Goal: Check status: Check status

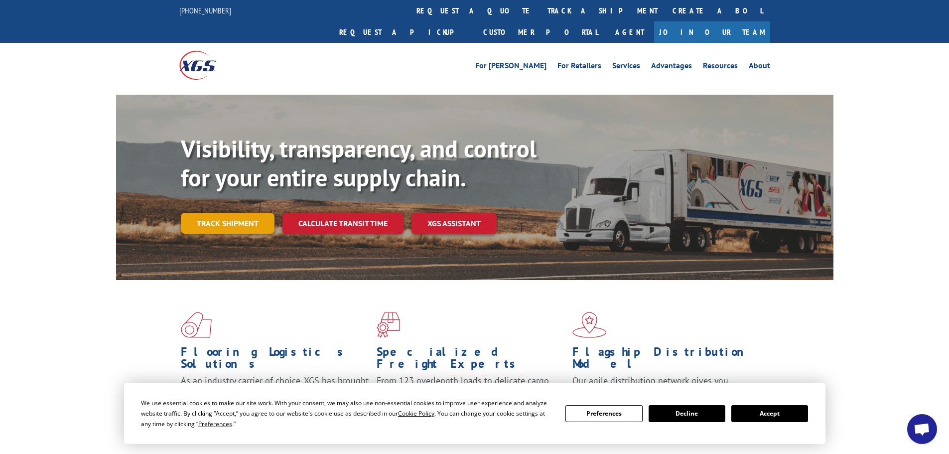
click at [232, 213] on link "Track shipment" at bounding box center [228, 223] width 94 height 21
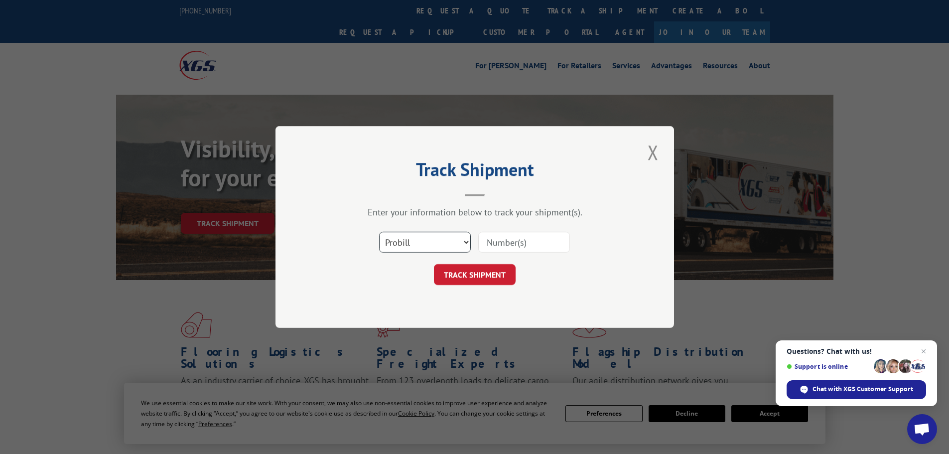
click at [469, 242] on select "Select category... Probill BOL PO" at bounding box center [425, 242] width 92 height 21
select select "bol"
click at [379, 232] on select "Select category... Probill BOL PO" at bounding box center [425, 242] width 92 height 21
click at [501, 239] on input at bounding box center [524, 242] width 92 height 21
type input "15340384"
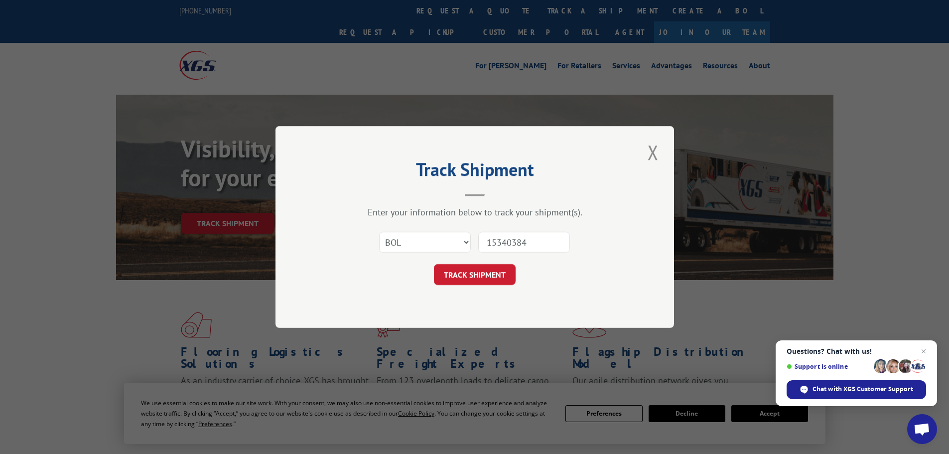
click button "TRACK SHIPMENT" at bounding box center [475, 274] width 82 height 21
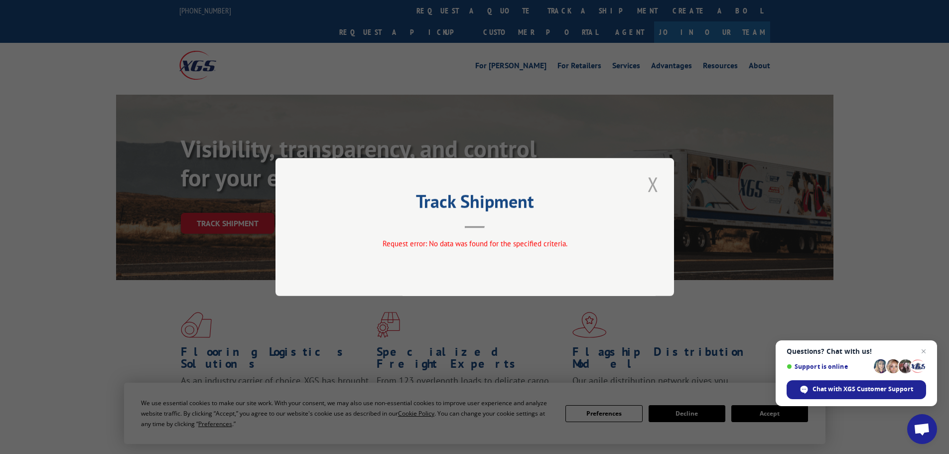
click at [655, 188] on button "Close modal" at bounding box center [653, 183] width 17 height 27
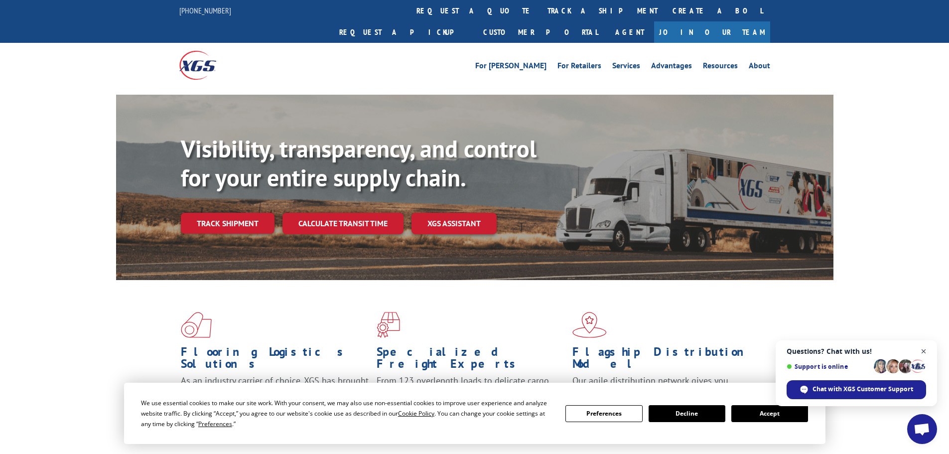
click at [924, 351] on span "Open chat" at bounding box center [924, 351] width 12 height 12
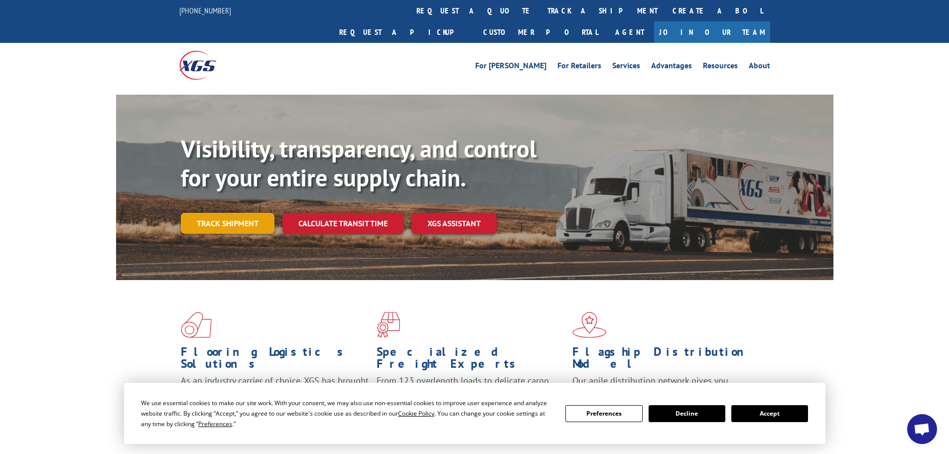
click at [228, 213] on link "Track shipment" at bounding box center [228, 223] width 94 height 21
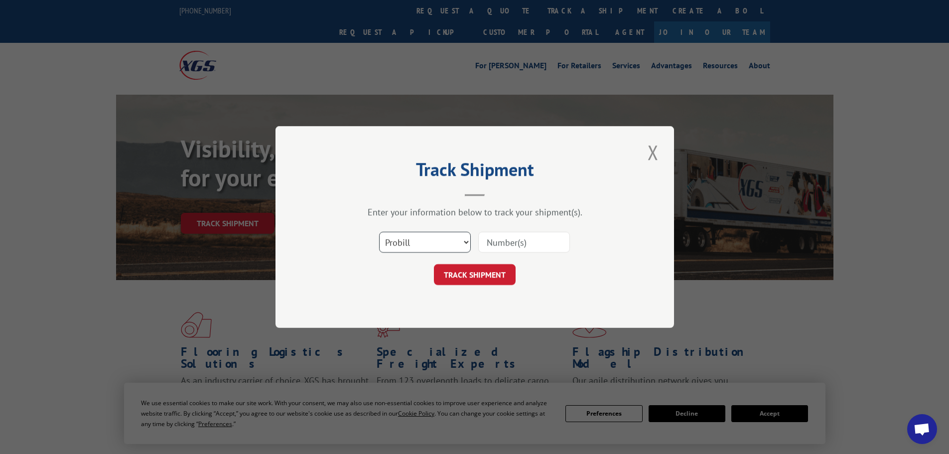
click at [436, 243] on select "Select category... Probill BOL PO" at bounding box center [425, 242] width 92 height 21
select select "po"
click at [379, 232] on select "Select category... Probill BOL PO" at bounding box center [425, 242] width 92 height 21
click at [493, 240] on input at bounding box center [524, 242] width 92 height 21
drag, startPoint x: 398, startPoint y: 243, endPoint x: 409, endPoint y: 245, distance: 11.7
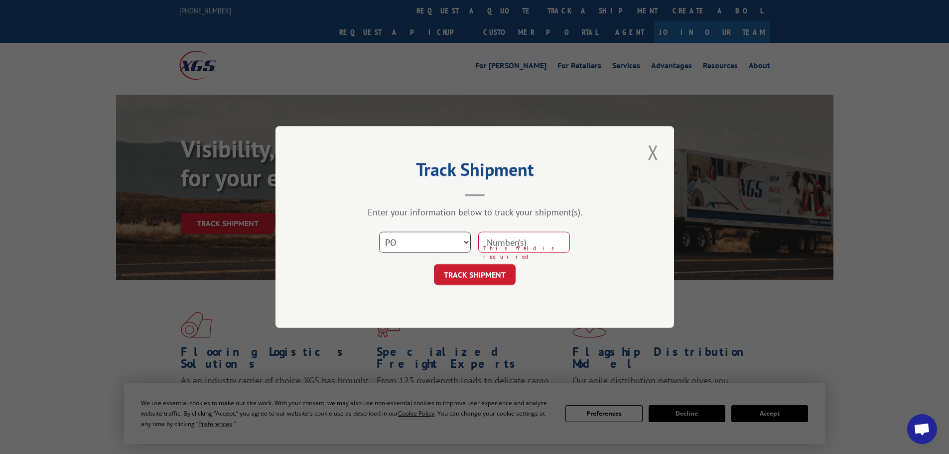
click at [398, 243] on select "Select category... Probill BOL PO" at bounding box center [425, 242] width 92 height 21
click at [500, 238] on input at bounding box center [524, 242] width 92 height 21
paste input "44525361"
type input "44525361"
click at [465, 269] on button "TRACK SHIPMENT" at bounding box center [475, 274] width 82 height 21
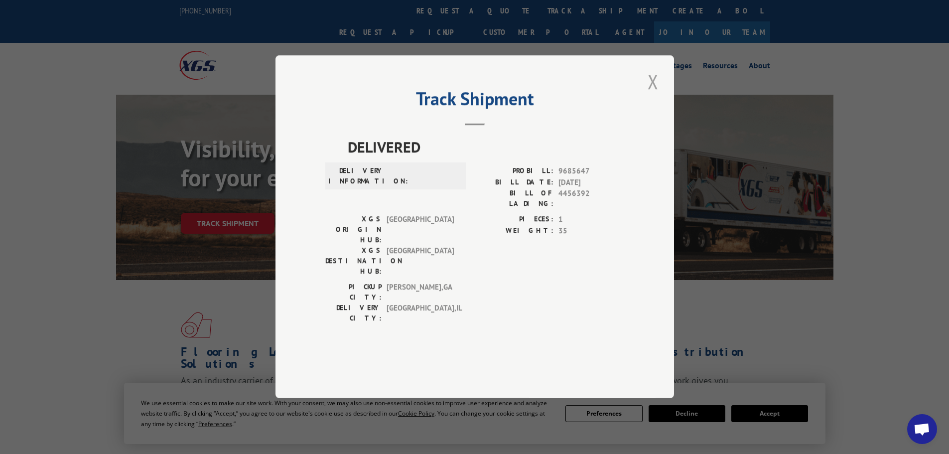
click at [656, 95] on button "Close modal" at bounding box center [653, 81] width 17 height 27
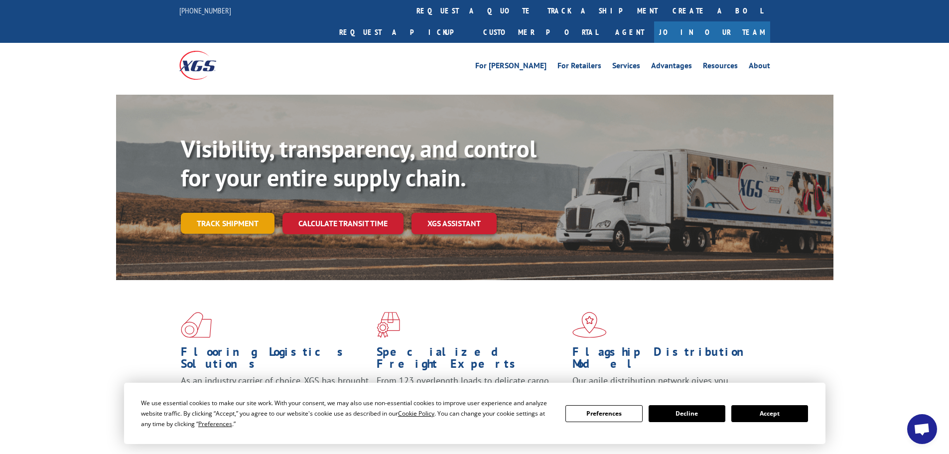
click at [238, 213] on link "Track shipment" at bounding box center [228, 223] width 94 height 21
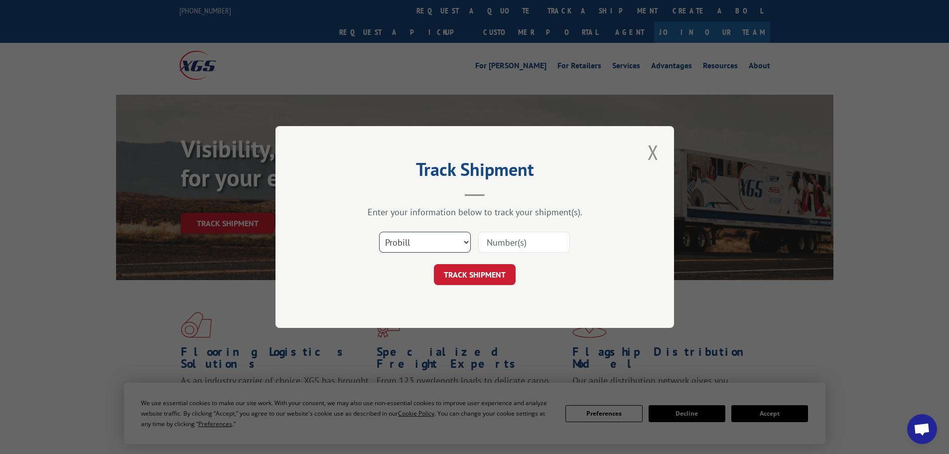
click at [443, 242] on select "Select category... Probill BOL PO" at bounding box center [425, 242] width 92 height 21
select select "po"
click at [379, 232] on select "Select category... Probill BOL PO" at bounding box center [425, 242] width 92 height 21
click at [508, 242] on input at bounding box center [524, 242] width 92 height 21
paste input "44525361"
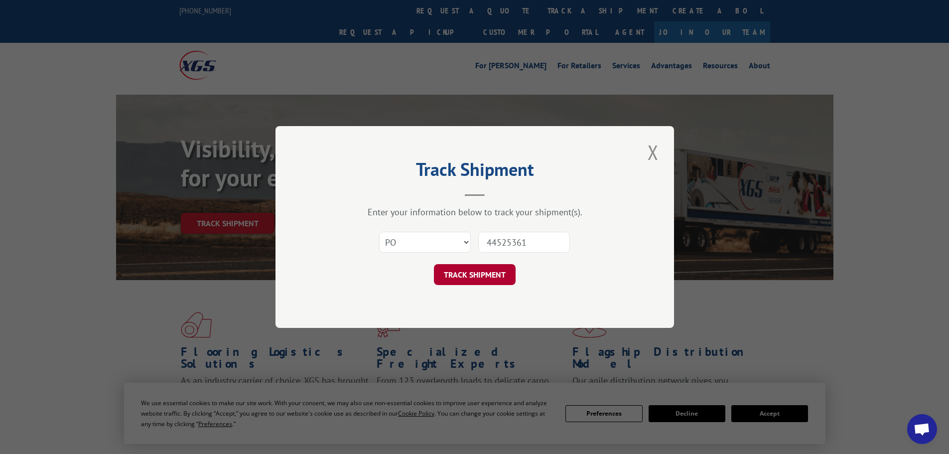
type input "44525361"
click at [495, 270] on button "TRACK SHIPMENT" at bounding box center [475, 274] width 82 height 21
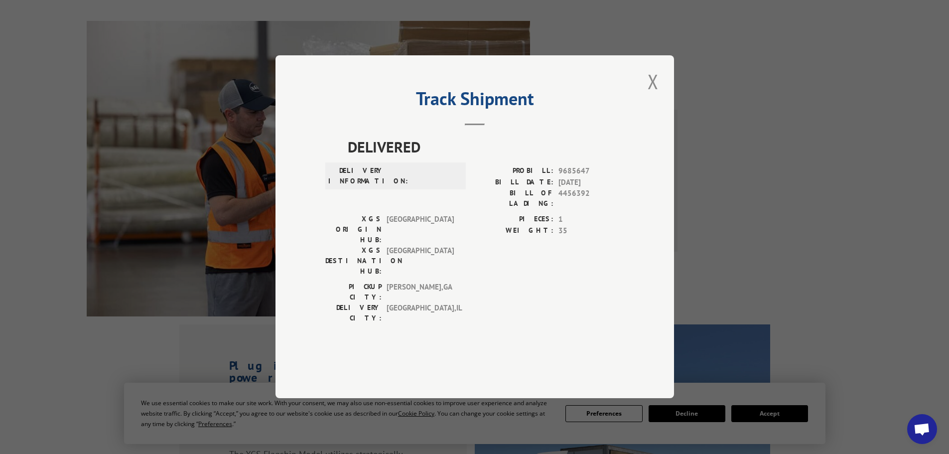
scroll to position [797, 0]
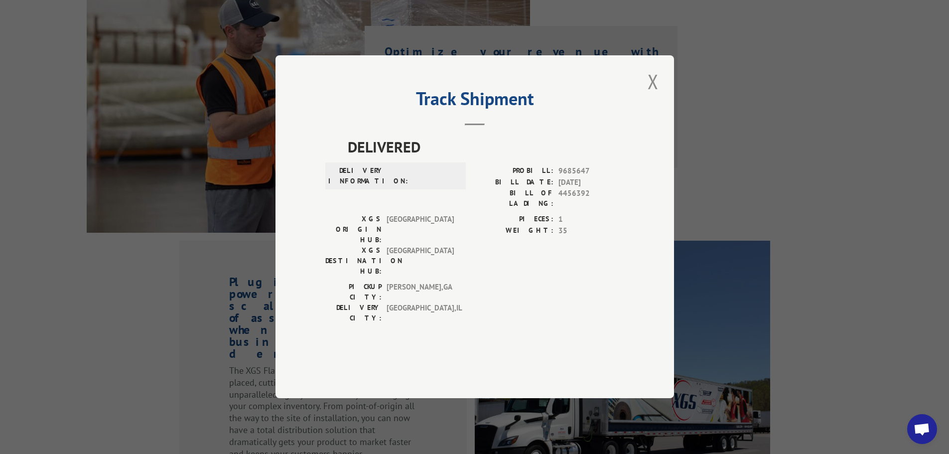
drag, startPoint x: 565, startPoint y: 269, endPoint x: 425, endPoint y: 115, distance: 208.4
click at [425, 111] on h2 "Track Shipment" at bounding box center [474, 101] width 299 height 19
click at [648, 95] on button "Close modal" at bounding box center [653, 81] width 17 height 27
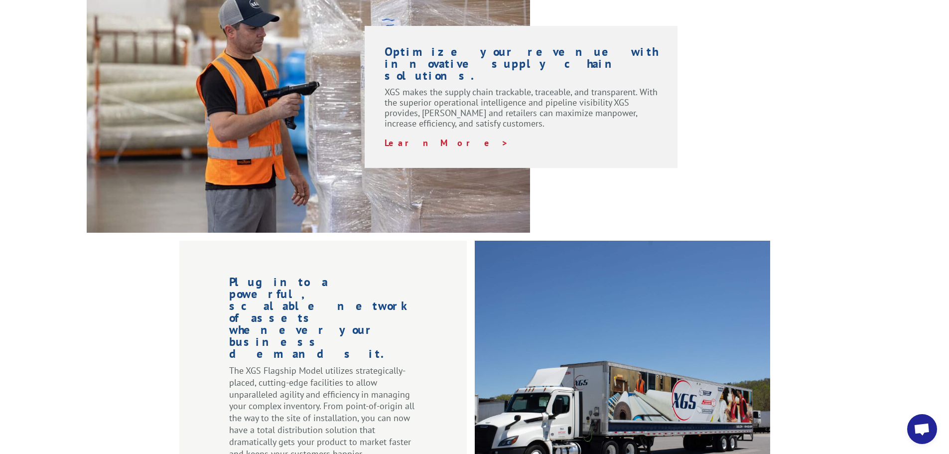
scroll to position [0, 0]
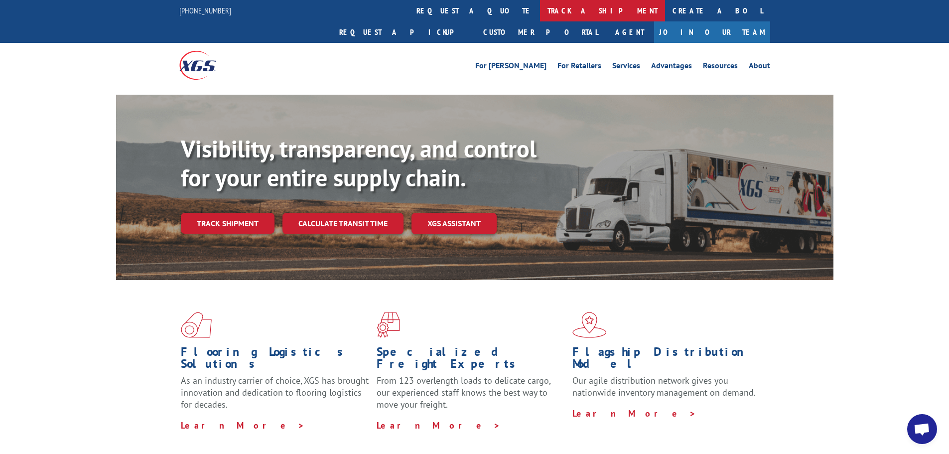
click at [540, 9] on link "track a shipment" at bounding box center [602, 10] width 125 height 21
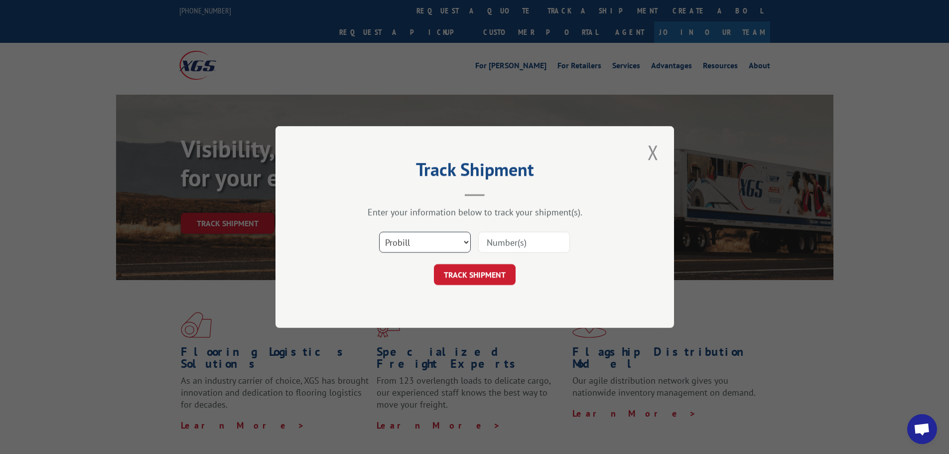
click at [433, 237] on select "Select category... Probill BOL PO" at bounding box center [425, 242] width 92 height 21
click at [379, 232] on select "Select category... Probill BOL PO" at bounding box center [425, 242] width 92 height 21
click at [459, 244] on select "Select category... Probill BOL PO" at bounding box center [425, 242] width 92 height 21
select select "probill"
click at [379, 232] on select "Select category... Probill BOL PO" at bounding box center [425, 242] width 92 height 21
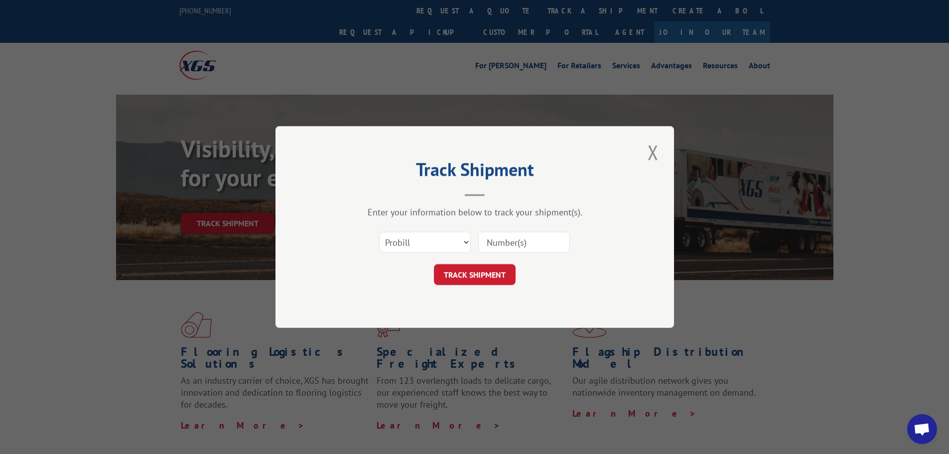
click at [509, 240] on input at bounding box center [524, 242] width 92 height 21
drag, startPoint x: 509, startPoint y: 240, endPoint x: 572, endPoint y: 313, distance: 96.4
click at [572, 313] on div "Track Shipment Enter your information below to track your shipment(s). Select c…" at bounding box center [474, 227] width 399 height 202
click at [503, 246] on input at bounding box center [524, 242] width 92 height 21
type input "15340384"
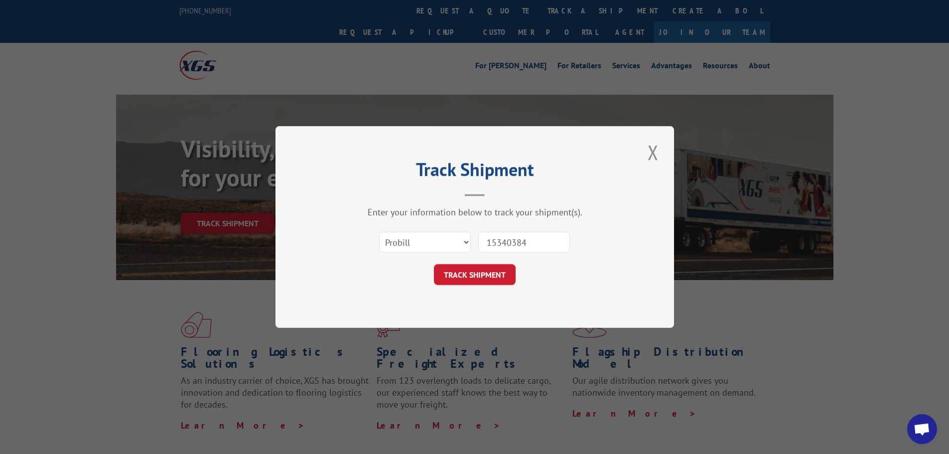
click at [434, 264] on button "TRACK SHIPMENT" at bounding box center [475, 274] width 82 height 21
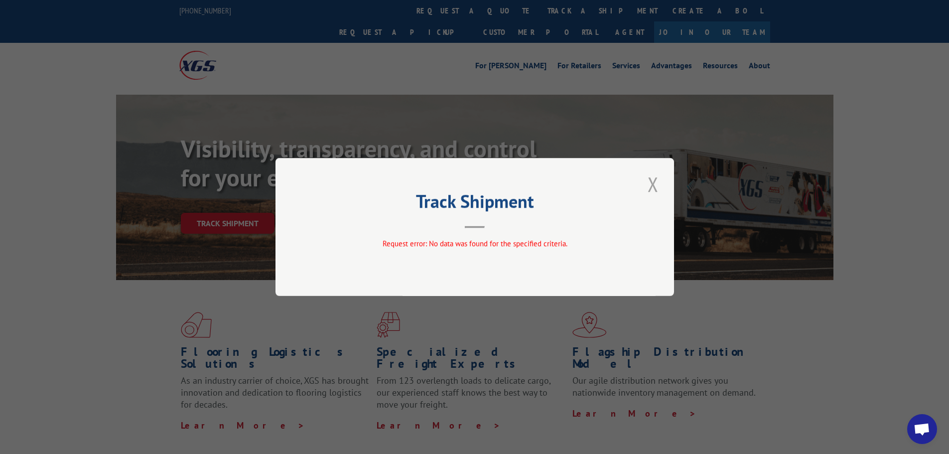
click at [650, 185] on button "Close modal" at bounding box center [653, 183] width 17 height 27
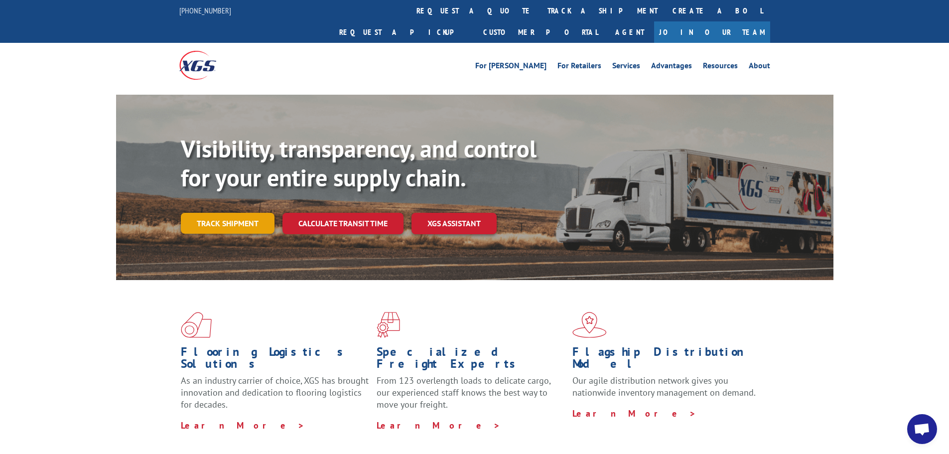
click at [207, 213] on link "Track shipment" at bounding box center [228, 223] width 94 height 21
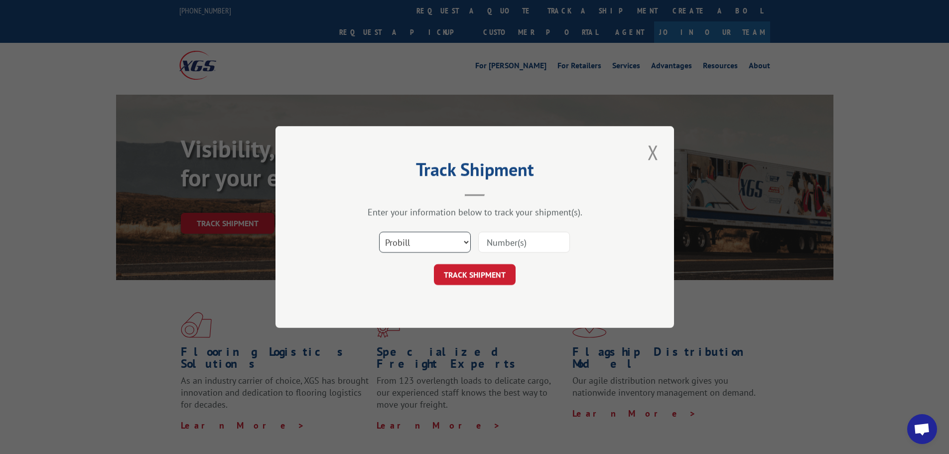
click at [396, 247] on select "Select category... Probill BOL PO" at bounding box center [425, 242] width 92 height 21
select select "bol"
click at [379, 232] on select "Select category... Probill BOL PO" at bounding box center [425, 242] width 92 height 21
click at [493, 245] on input at bounding box center [524, 242] width 92 height 21
type input "15340384"
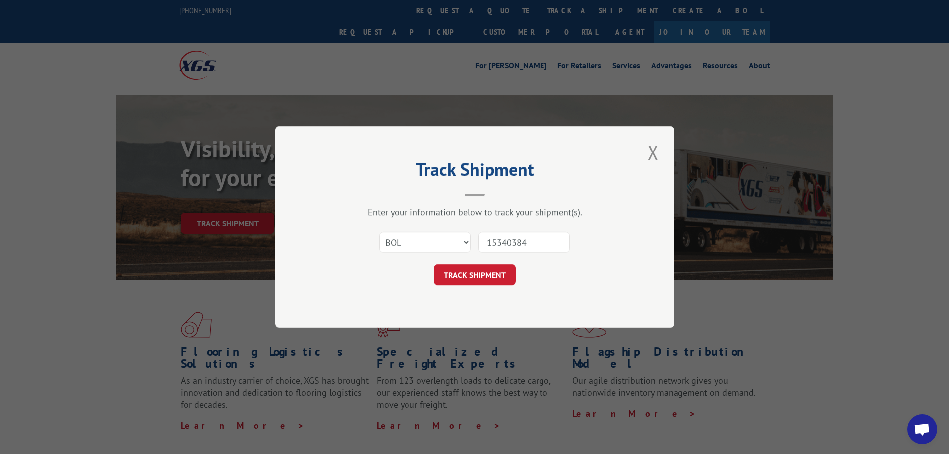
click at [434, 264] on button "TRACK SHIPMENT" at bounding box center [475, 274] width 82 height 21
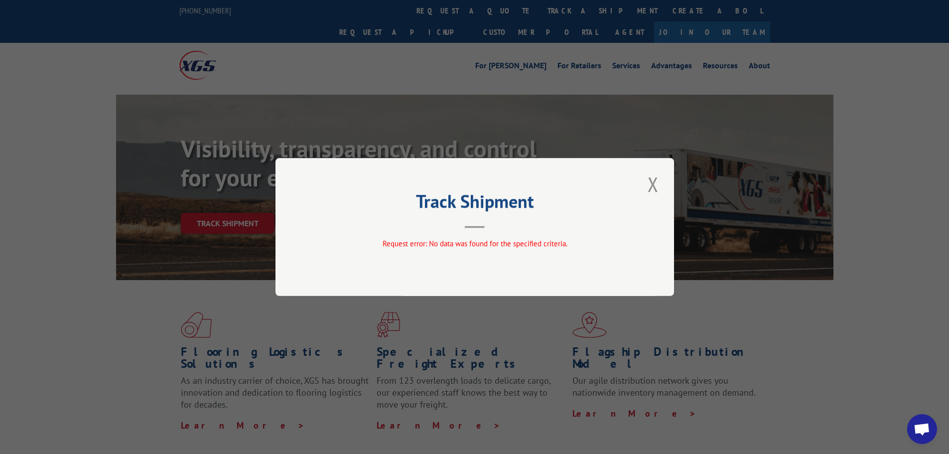
click at [641, 175] on div "Track Shipment Request error: No data was found for the specified criteria." at bounding box center [474, 227] width 399 height 138
click at [652, 185] on button "Close modal" at bounding box center [653, 183] width 17 height 27
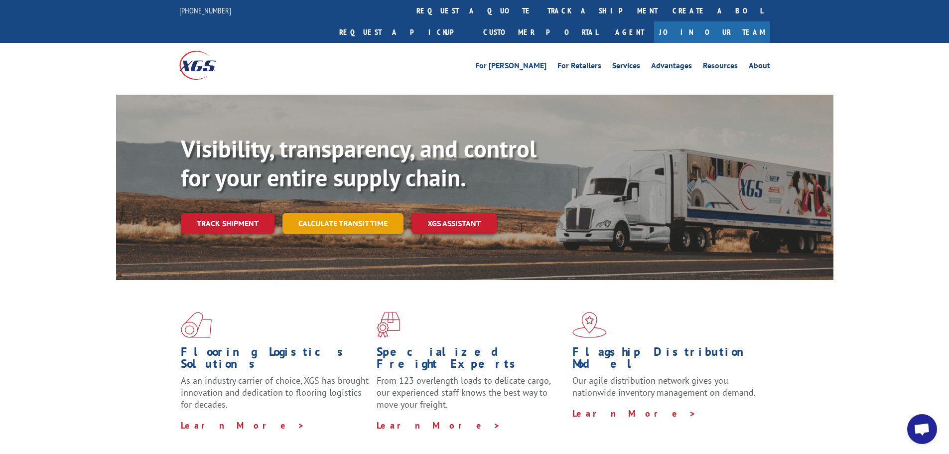
click at [329, 213] on link "Calculate transit time" at bounding box center [342, 223] width 121 height 21
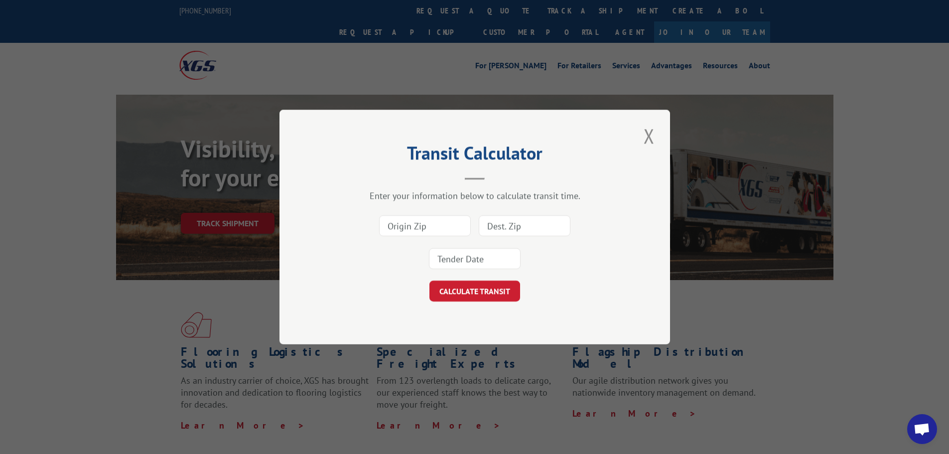
drag, startPoint x: 645, startPoint y: 131, endPoint x: 447, endPoint y: 211, distance: 213.6
click at [643, 135] on button "Close modal" at bounding box center [649, 135] width 17 height 27
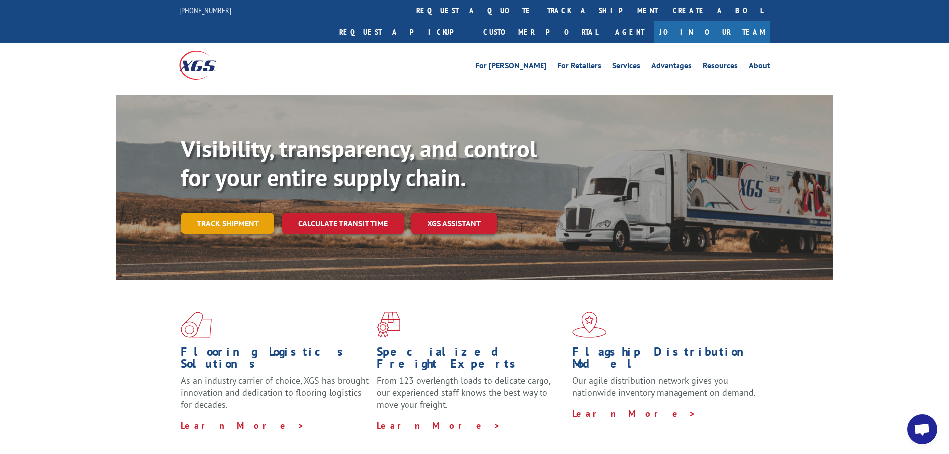
click at [226, 213] on link "Track shipment" at bounding box center [228, 223] width 94 height 21
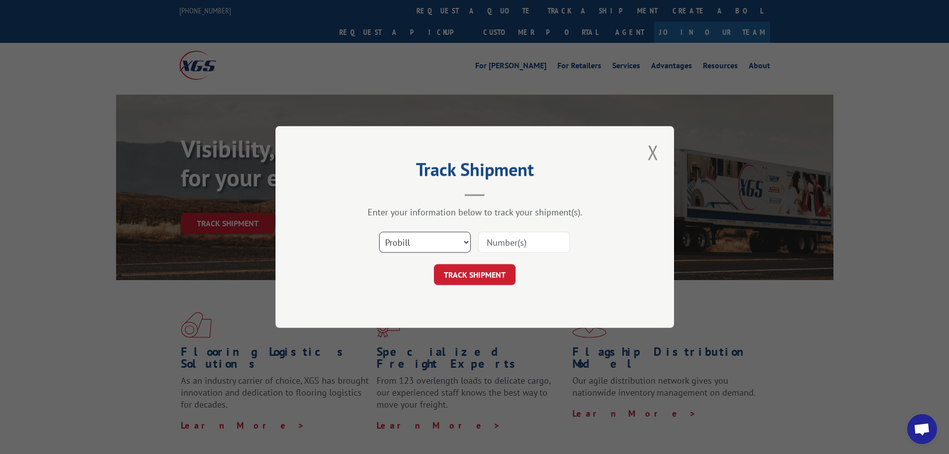
click at [412, 244] on select "Select category... Probill BOL PO" at bounding box center [425, 242] width 92 height 21
click at [379, 232] on select "Select category... Probill BOL PO" at bounding box center [425, 242] width 92 height 21
click at [420, 238] on select "Select category... Probill BOL PO" at bounding box center [425, 242] width 92 height 21
select select "bol"
click at [379, 232] on select "Select category... Probill BOL PO" at bounding box center [425, 242] width 92 height 21
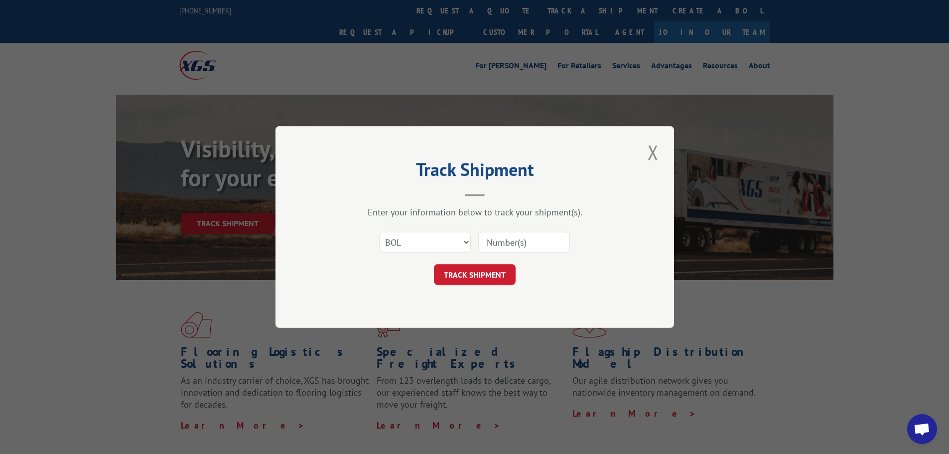
click at [510, 240] on input at bounding box center [524, 242] width 92 height 21
type input "15340384"
click at [434, 264] on button "TRACK SHIPMENT" at bounding box center [475, 274] width 82 height 21
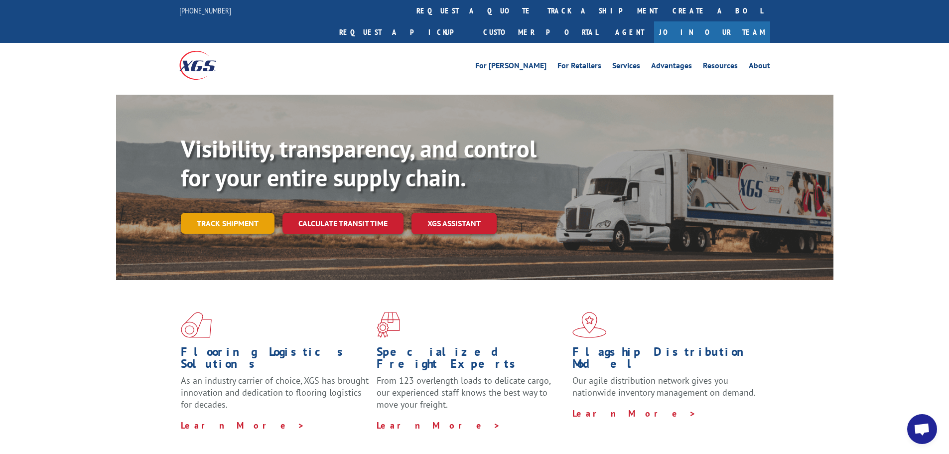
click at [219, 213] on link "Track shipment" at bounding box center [228, 223] width 94 height 21
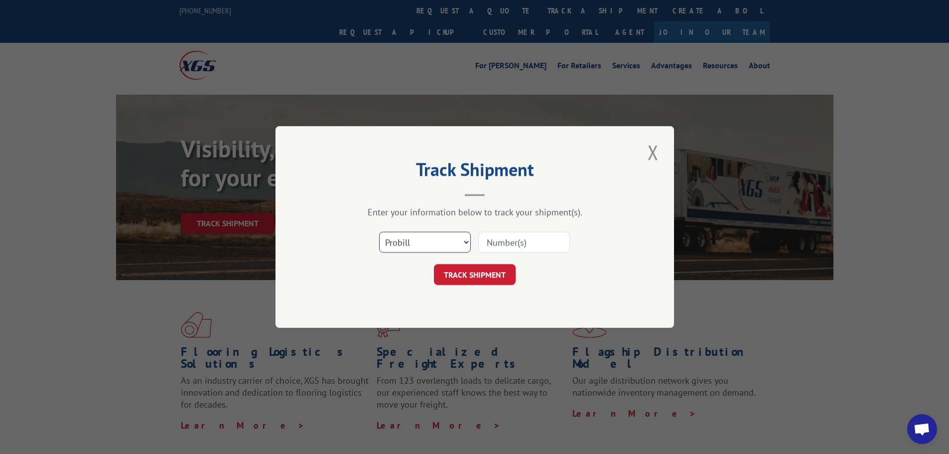
click at [425, 238] on select "Select category... Probill BOL PO" at bounding box center [425, 242] width 92 height 21
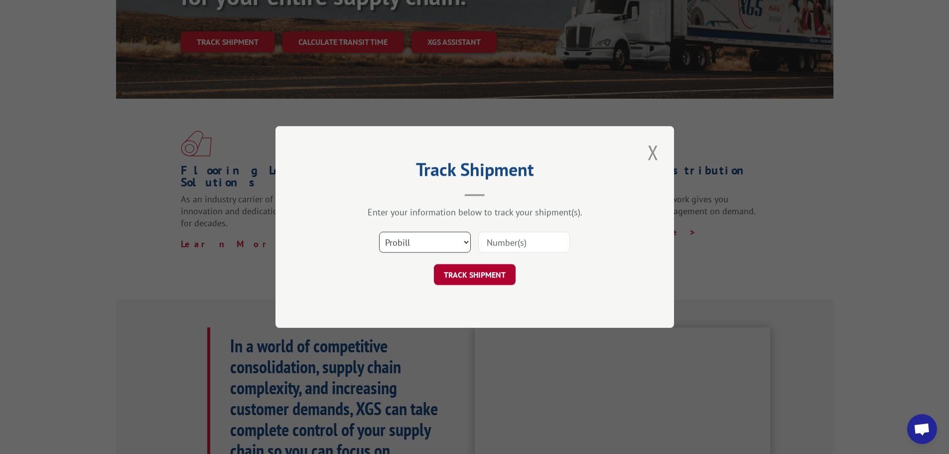
scroll to position [199, 0]
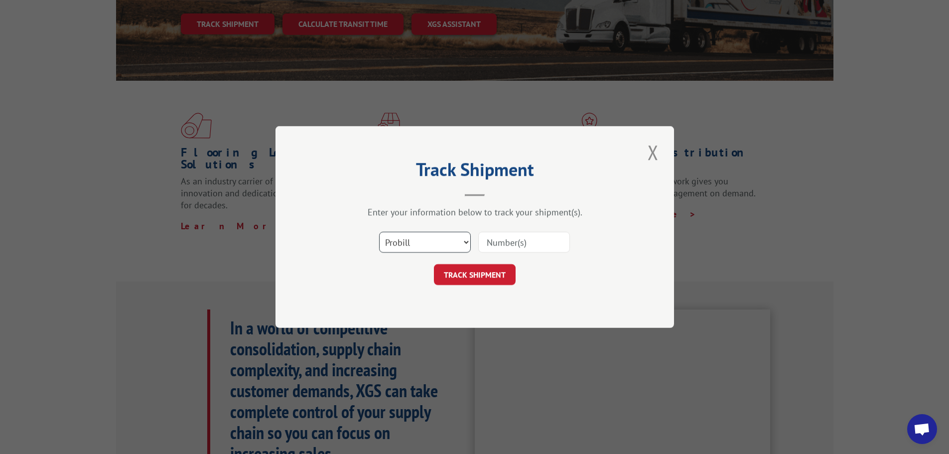
click at [445, 240] on select "Select category... Probill BOL PO" at bounding box center [425, 242] width 92 height 21
select select "bol"
click at [379, 232] on select "Select category... Probill BOL PO" at bounding box center [425, 242] width 92 height 21
click at [497, 240] on input at bounding box center [524, 242] width 92 height 21
type input "15340384"
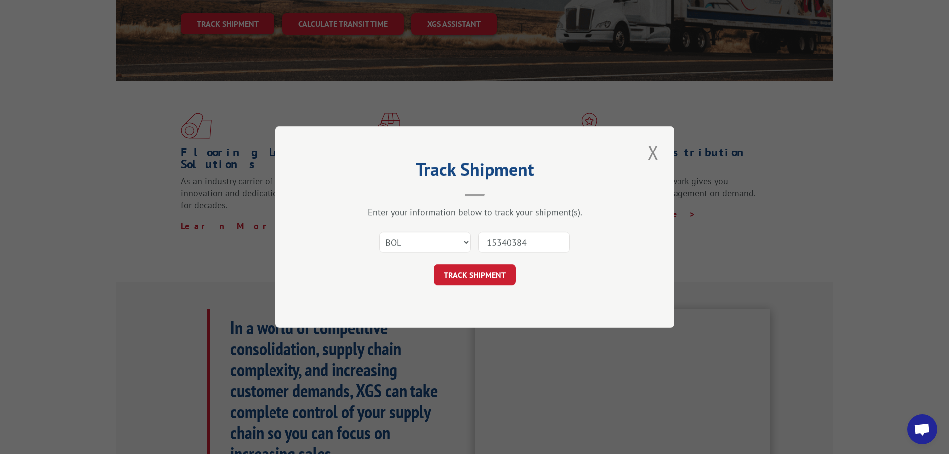
click at [434, 264] on button "TRACK SHIPMENT" at bounding box center [475, 274] width 82 height 21
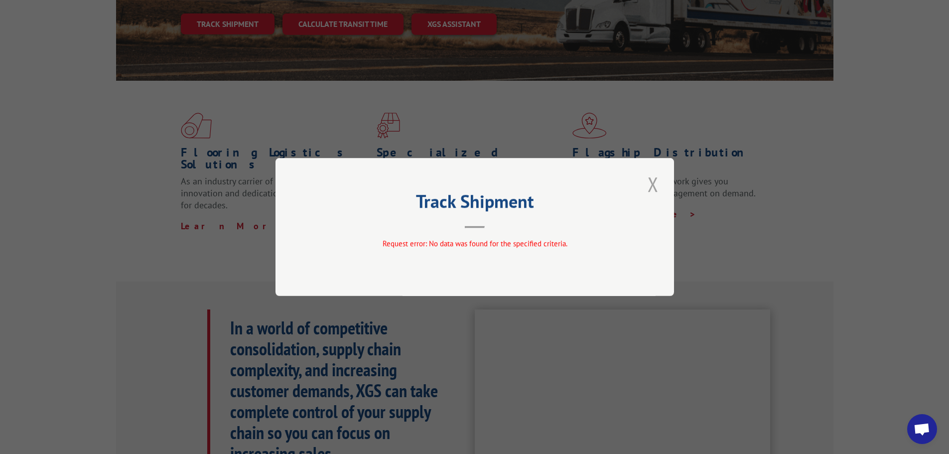
click at [659, 177] on button "Close modal" at bounding box center [653, 183] width 17 height 27
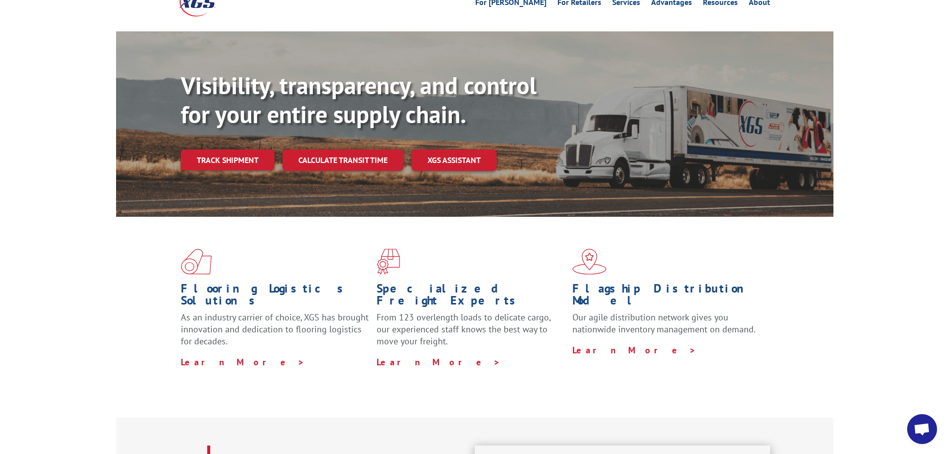
scroll to position [41, 0]
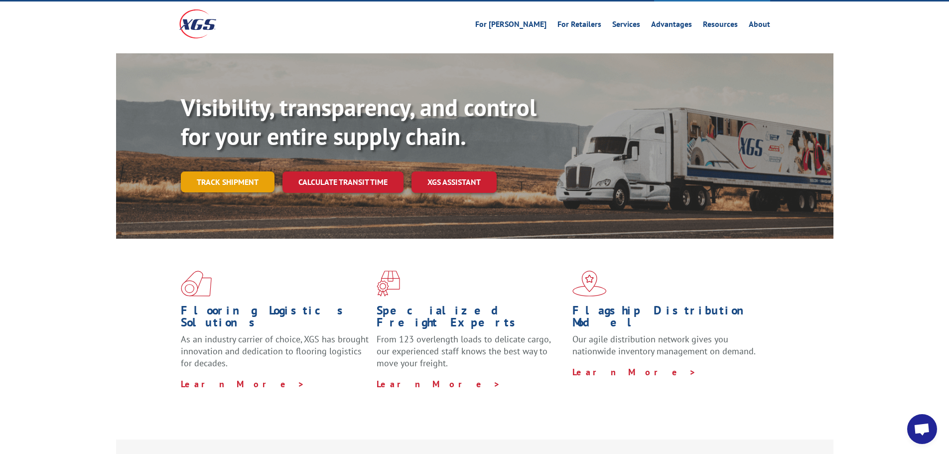
click at [229, 171] on link "Track shipment" at bounding box center [228, 181] width 94 height 21
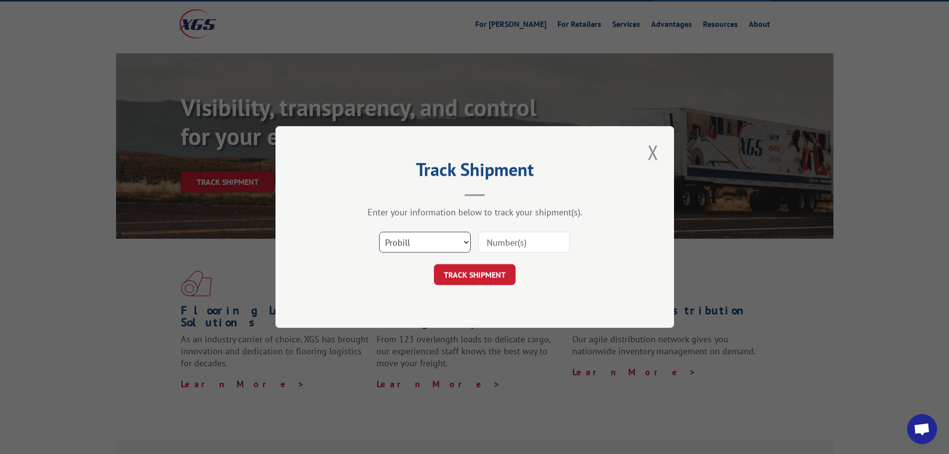
click at [426, 239] on select "Select category... Probill BOL PO" at bounding box center [425, 242] width 92 height 21
click at [379, 232] on select "Select category... Probill BOL PO" at bounding box center [425, 242] width 92 height 21
click at [509, 243] on input at bounding box center [524, 242] width 92 height 21
click at [434, 240] on select "Select category... Probill BOL PO" at bounding box center [425, 242] width 92 height 21
select select "po"
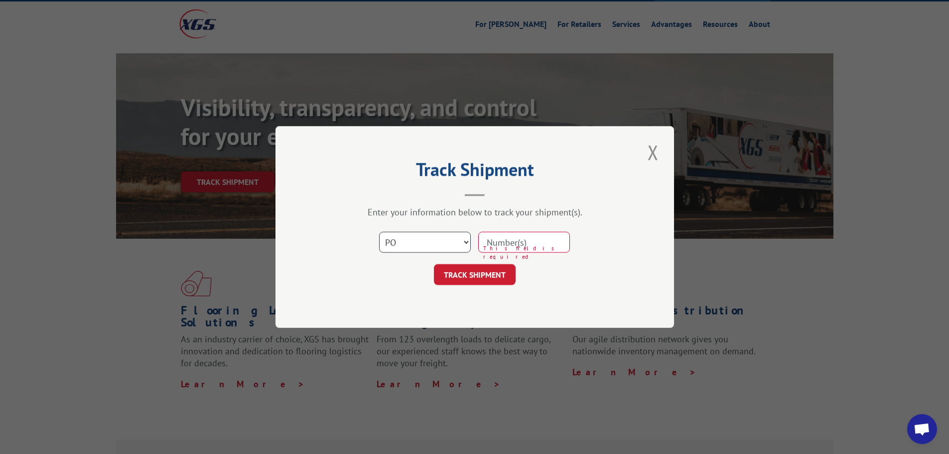
click at [379, 232] on select "Select category... Probill BOL PO" at bounding box center [425, 242] width 92 height 21
click at [394, 244] on select "Select category... Probill BOL PO" at bounding box center [425, 242] width 92 height 21
click at [396, 235] on select "Select category... Probill BOL PO" at bounding box center [425, 242] width 92 height 21
click at [516, 243] on input at bounding box center [524, 242] width 92 height 21
paste input "Xpress Global Tracking states [DATE]."
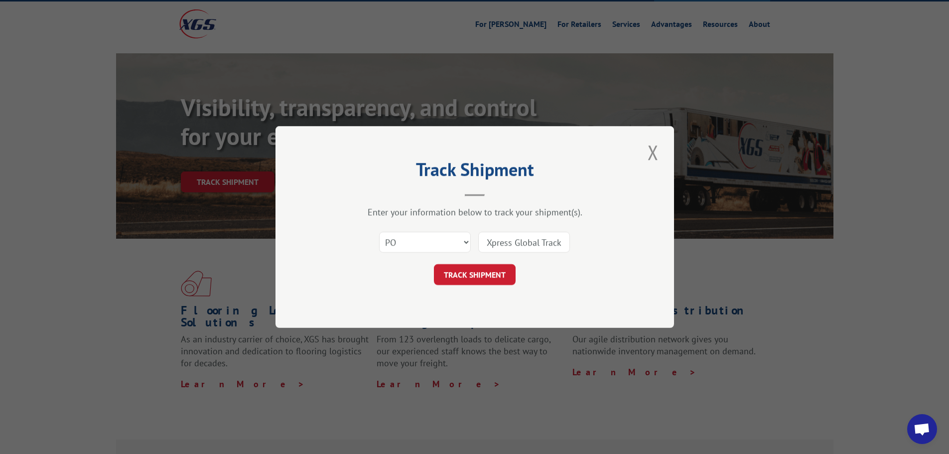
scroll to position [0, 0]
type input "X"
click at [502, 245] on input at bounding box center [524, 242] width 92 height 21
paste input "44525361"
type input "44525361"
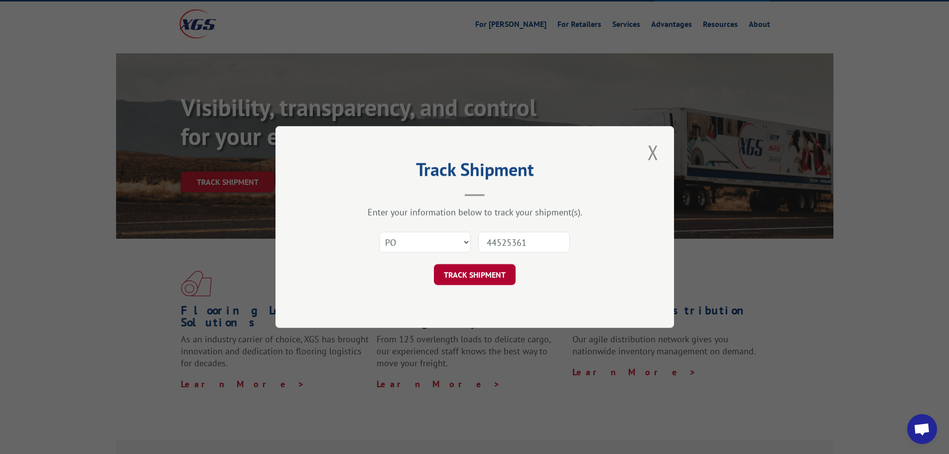
click at [473, 271] on button "TRACK SHIPMENT" at bounding box center [475, 274] width 82 height 21
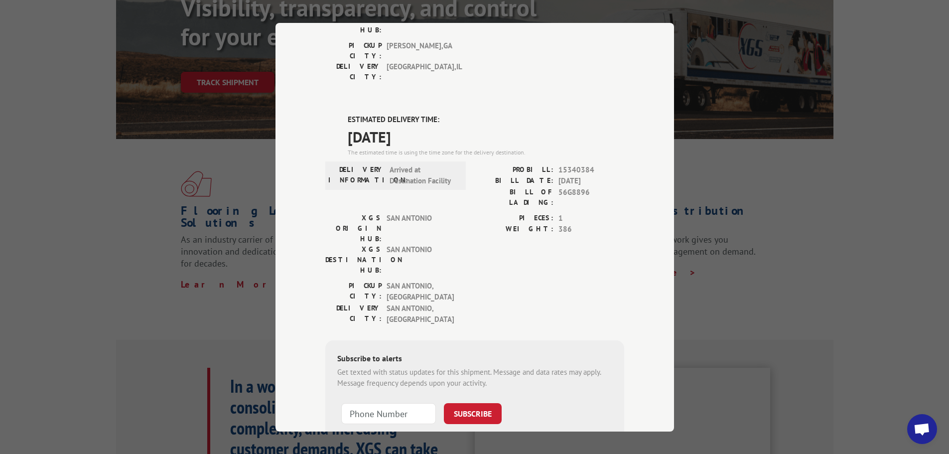
scroll to position [211, 0]
